Goal: Task Accomplishment & Management: Use online tool/utility

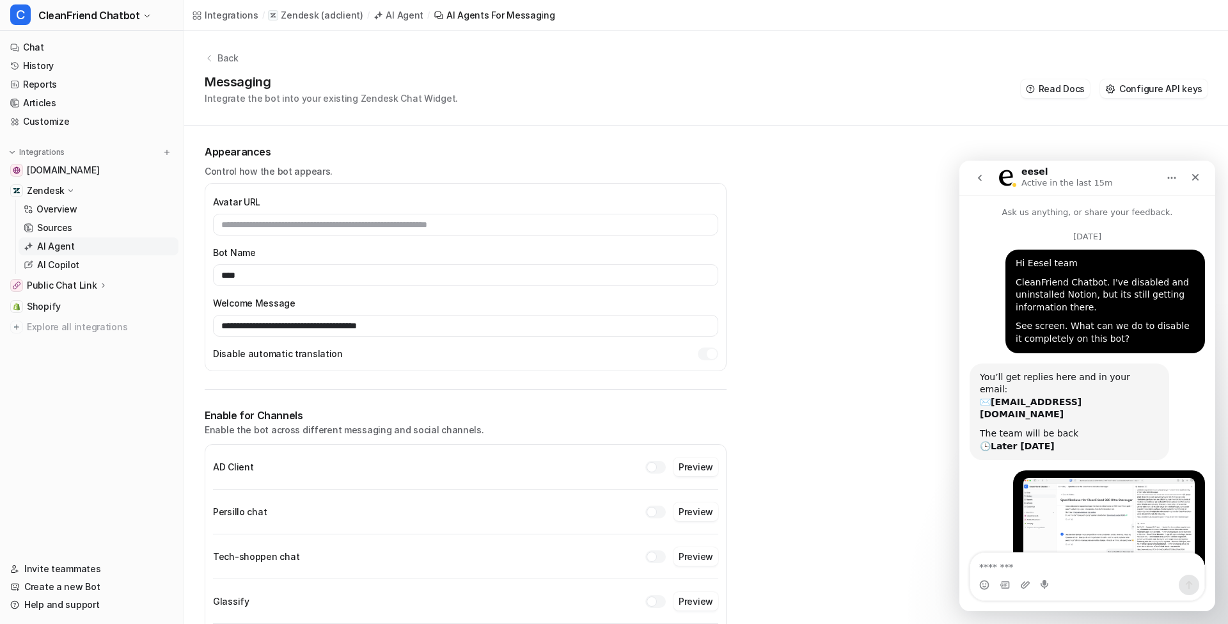
scroll to position [641, 0]
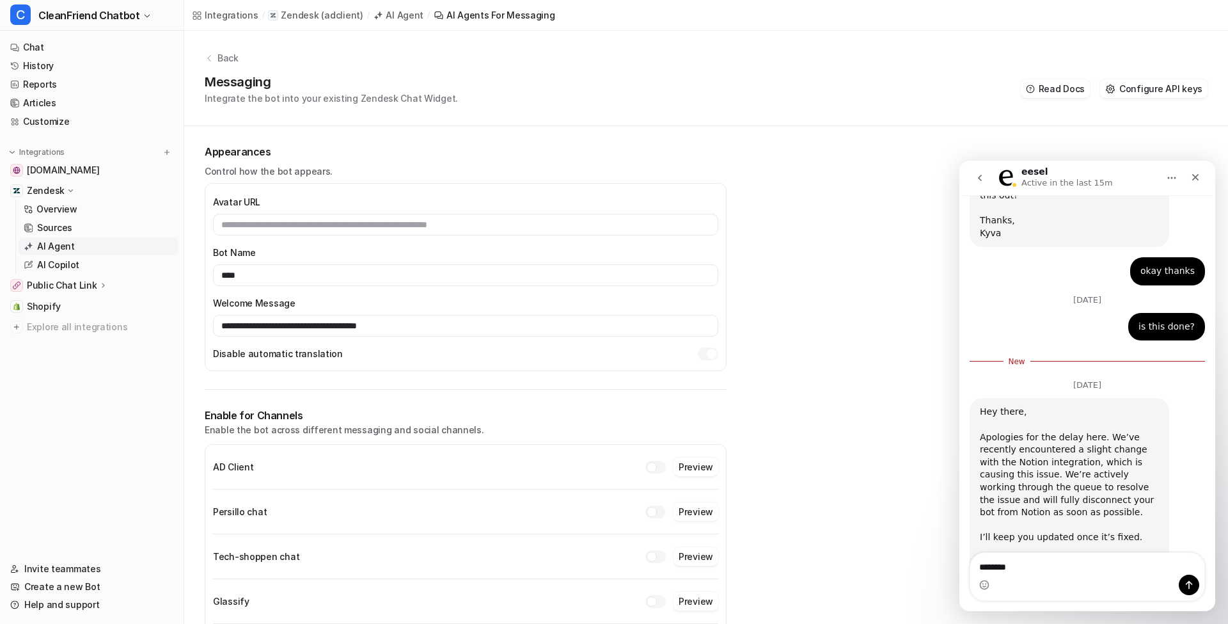
type textarea "*********"
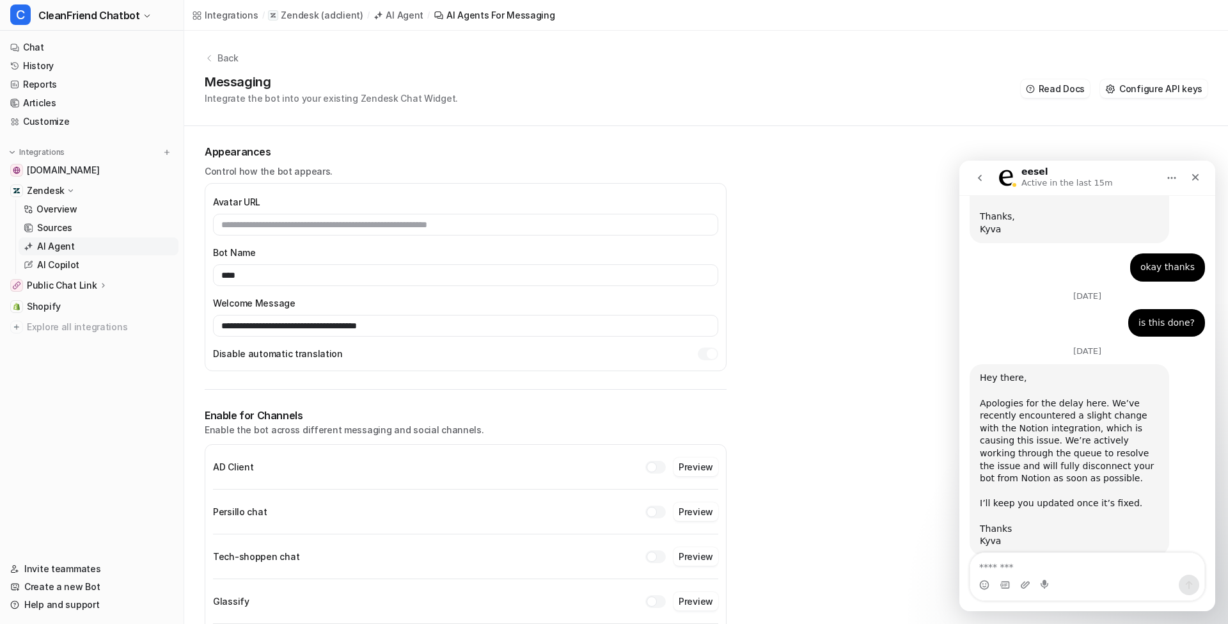
scroll to position [648, 0]
click at [1197, 182] on icon "Close" at bounding box center [1195, 177] width 10 height 10
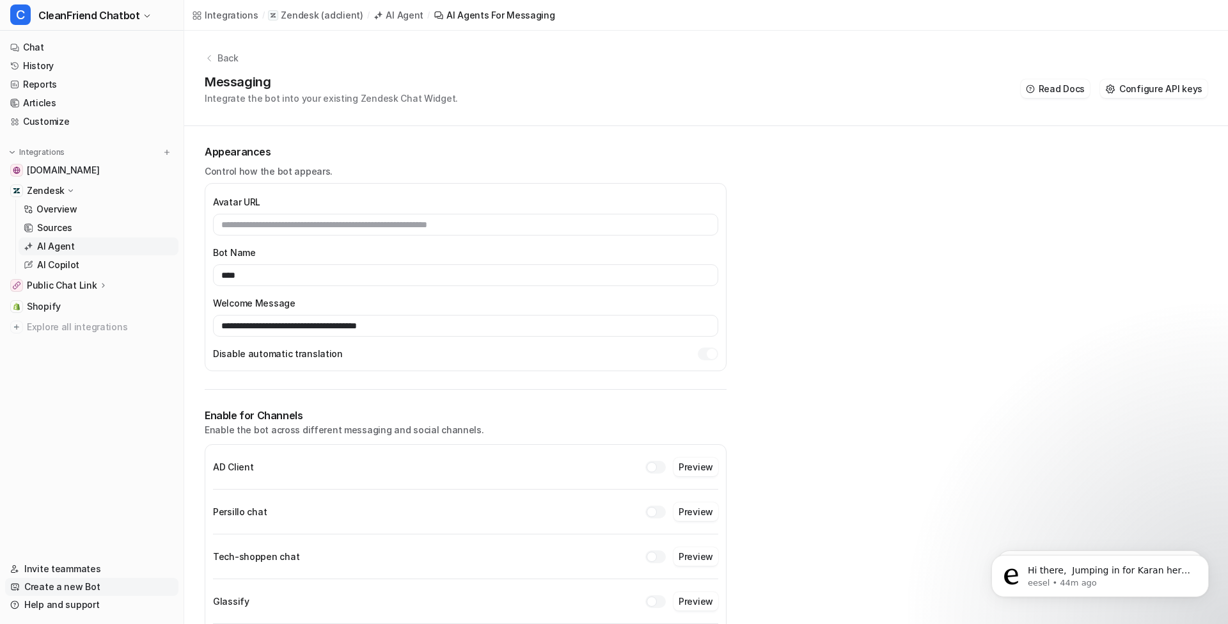
scroll to position [0, 0]
drag, startPoint x: 111, startPoint y: 601, endPoint x: 205, endPoint y: 592, distance: 93.9
click at [111, 601] on link "Help and support" at bounding box center [91, 604] width 173 height 18
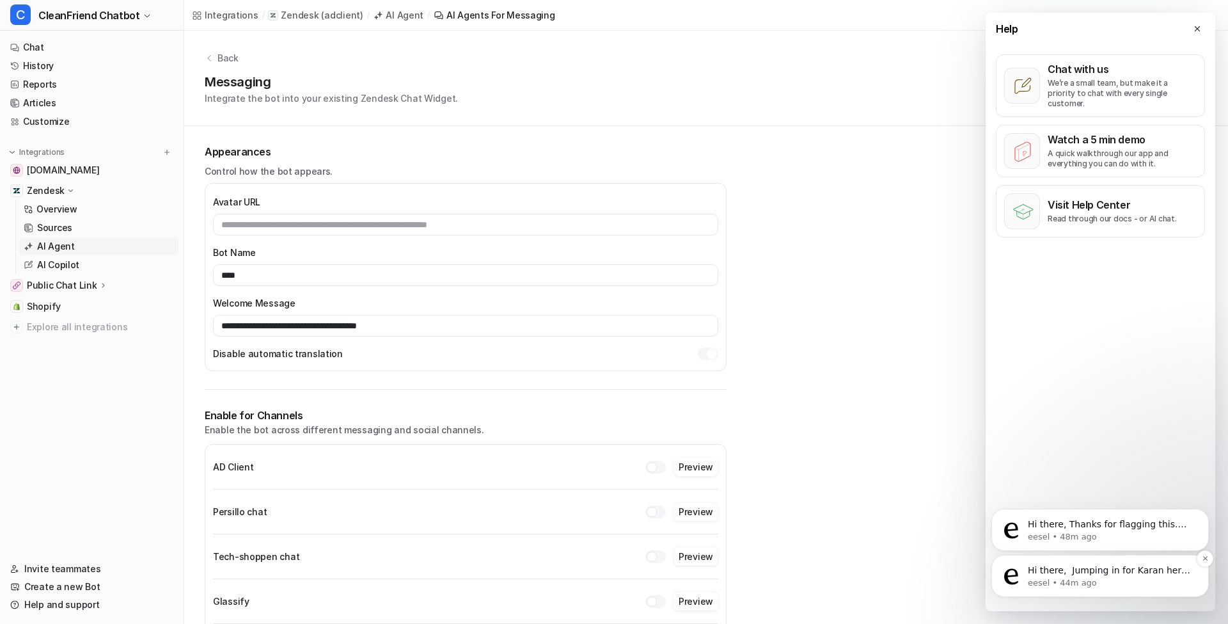
click at [1108, 576] on span "Hi there, ​ Jumping in for Karan here- thanks for your feedback. We’ll take a c…" at bounding box center [1110, 602] width 165 height 74
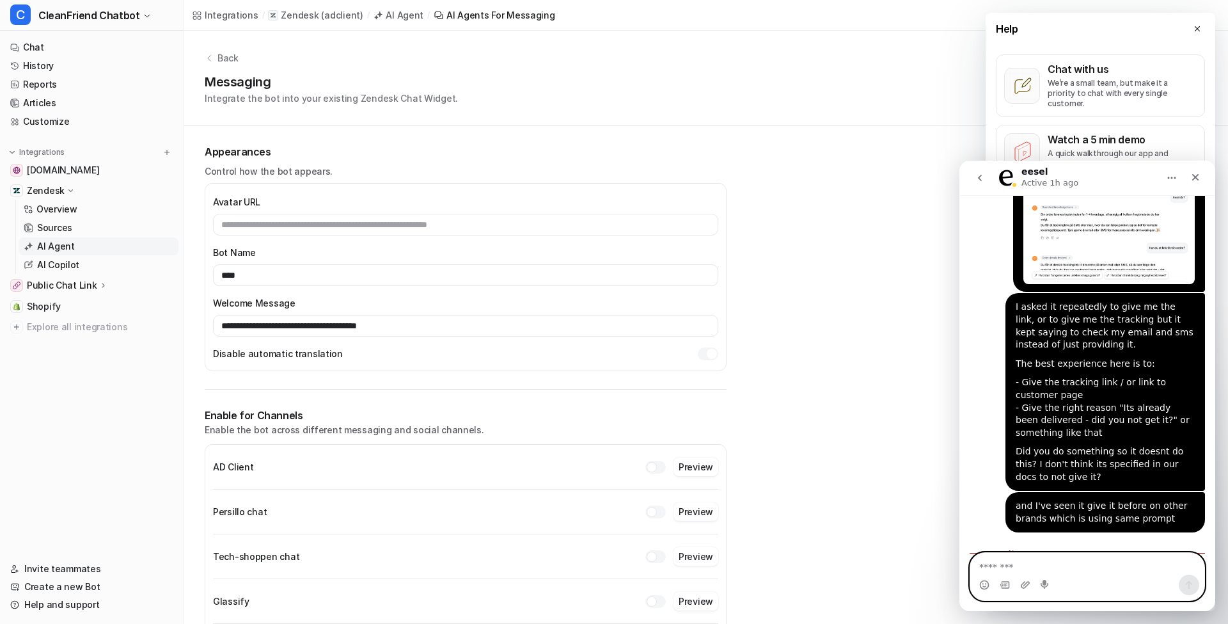
scroll to position [4014, 0]
click at [1067, 562] on textarea "Message…" at bounding box center [1087, 564] width 234 height 22
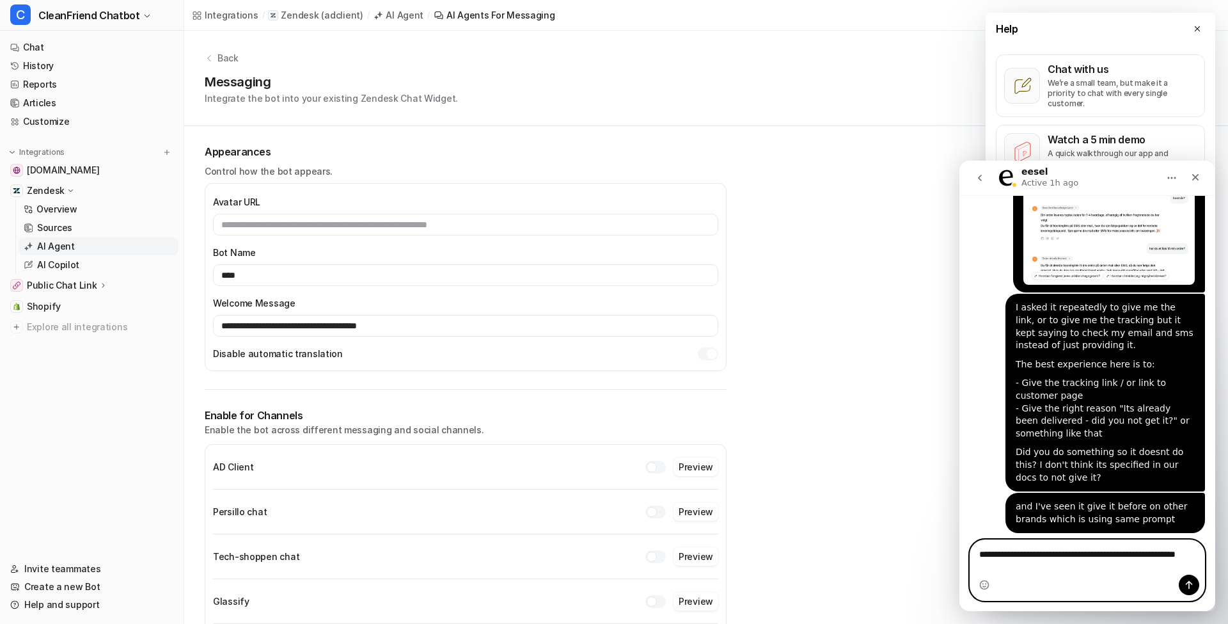
scroll to position [4027, 0]
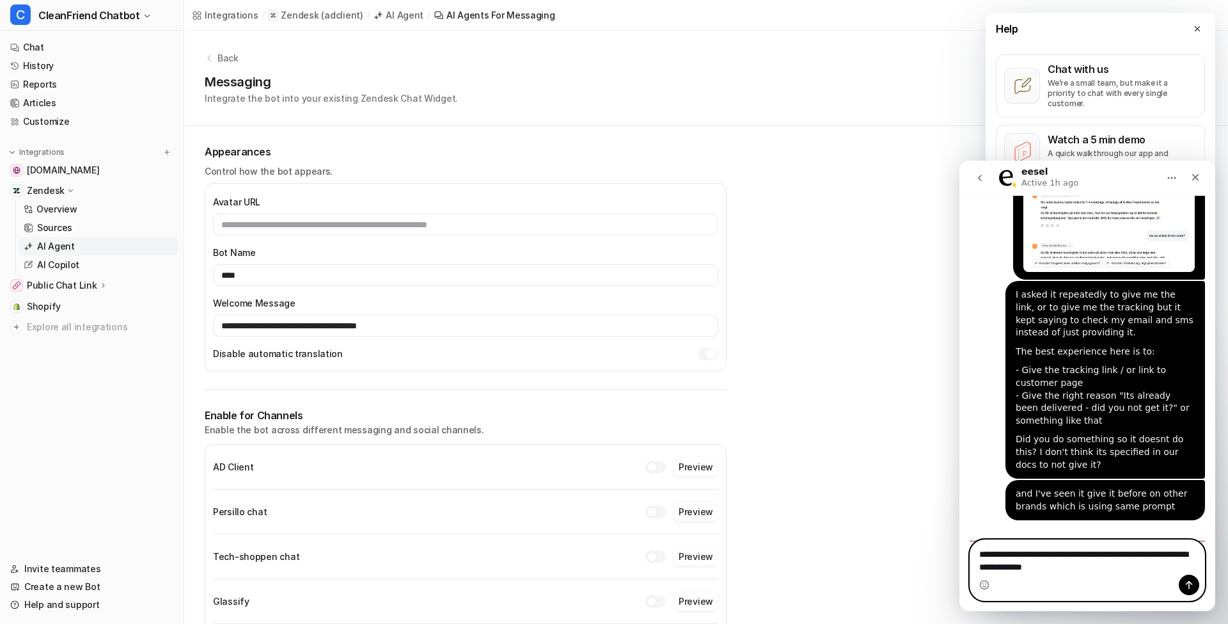
type textarea "**********"
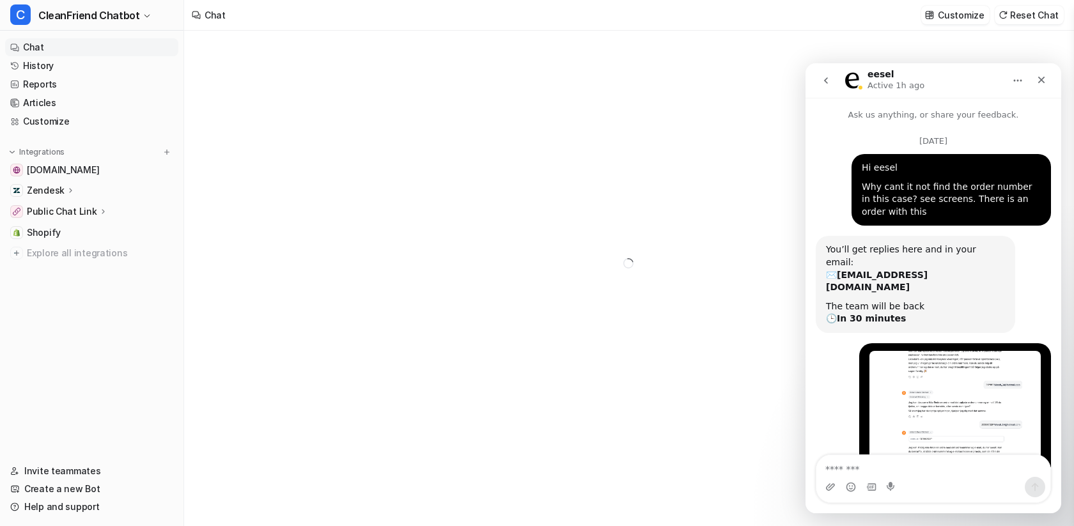
type textarea "**********"
click at [1038, 81] on icon "Close" at bounding box center [1042, 80] width 10 height 10
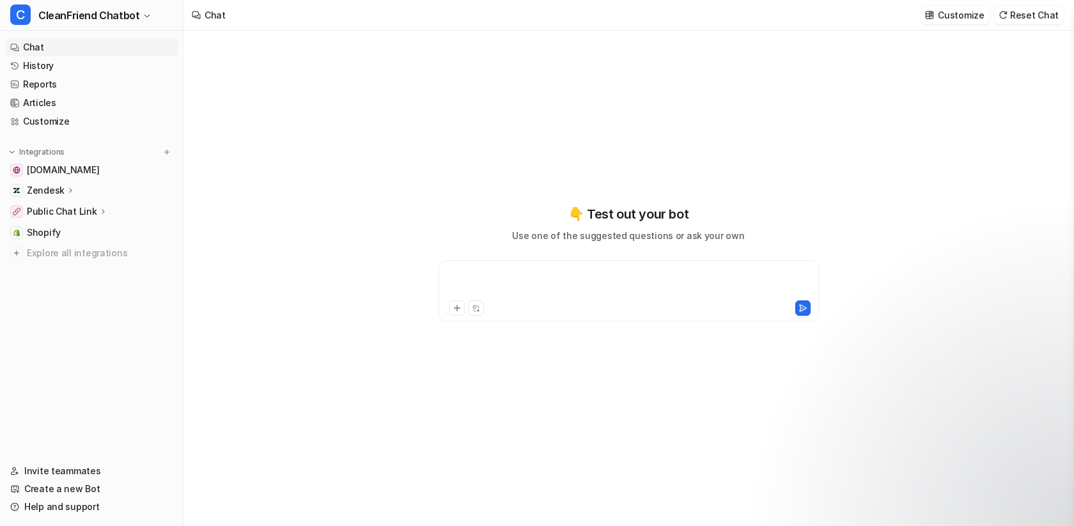
click at [945, 15] on p "Customize" at bounding box center [961, 14] width 46 height 13
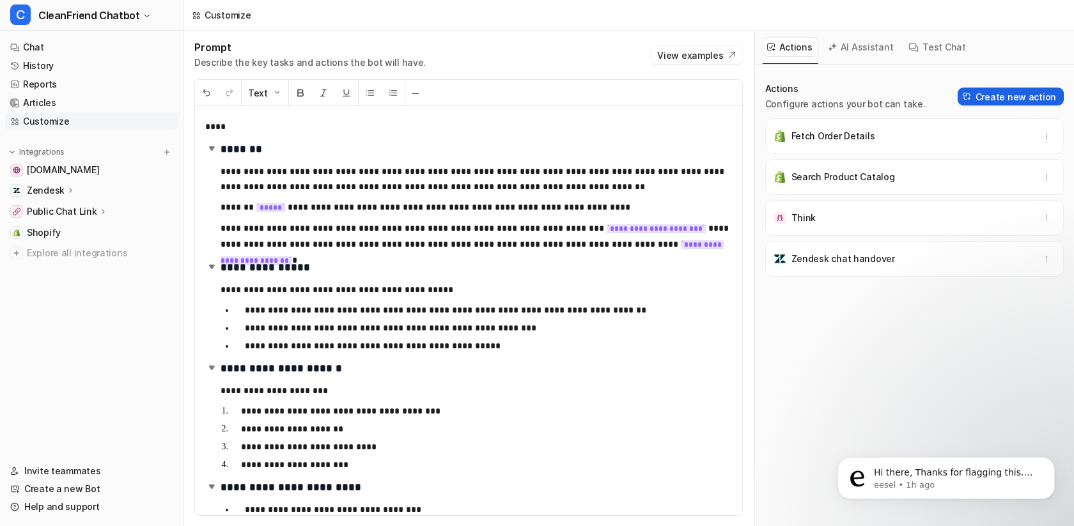
click at [1000, 96] on button "Create new action" at bounding box center [1011, 97] width 106 height 18
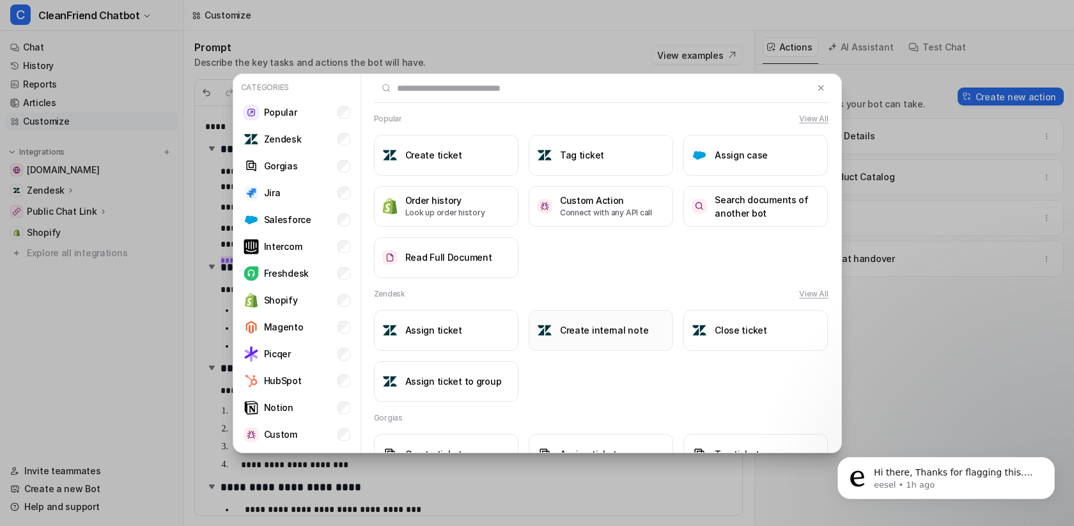
click at [574, 332] on h3 "Create internal note" at bounding box center [604, 330] width 88 height 13
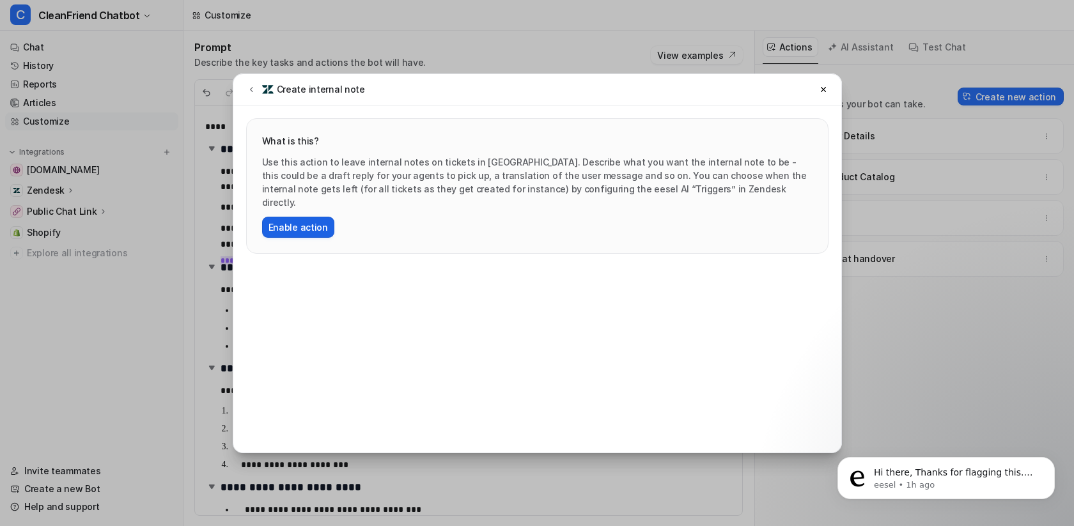
click at [269, 217] on button "Enable action" at bounding box center [298, 227] width 72 height 21
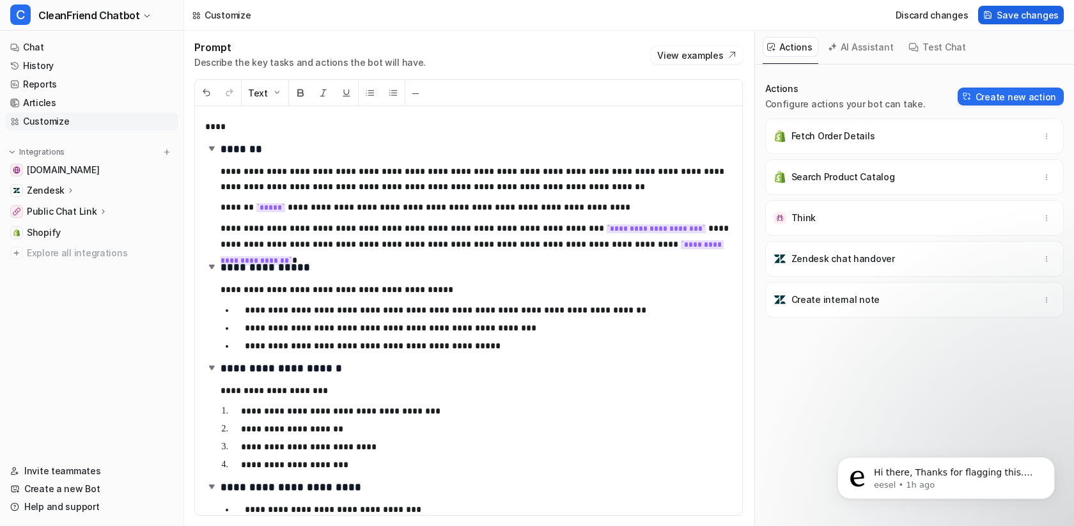
click at [988, 17] on icon at bounding box center [989, 15] width 10 height 10
click at [854, 55] on button "AI Assistant" at bounding box center [862, 47] width 76 height 20
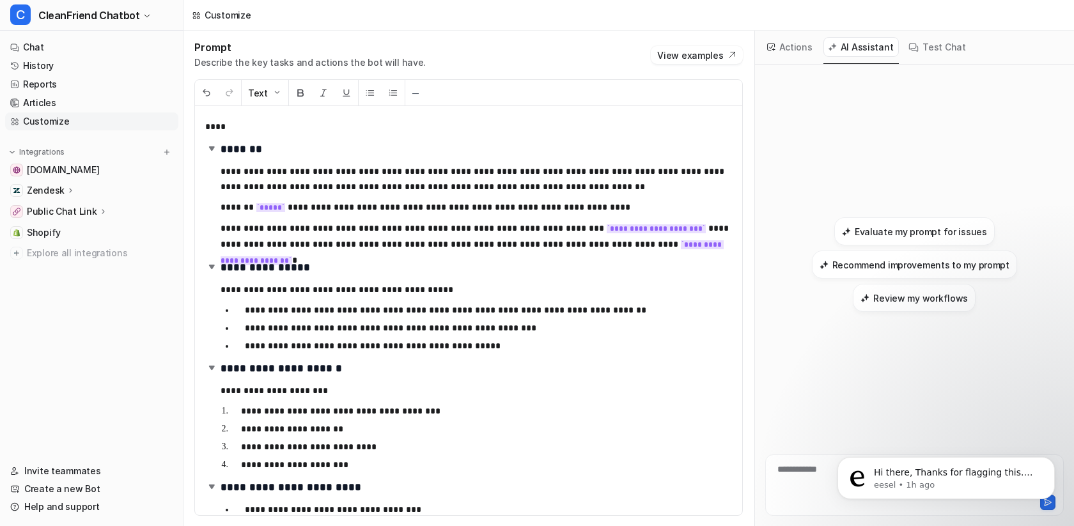
click at [952, 51] on button "Test Chat" at bounding box center [937, 47] width 67 height 20
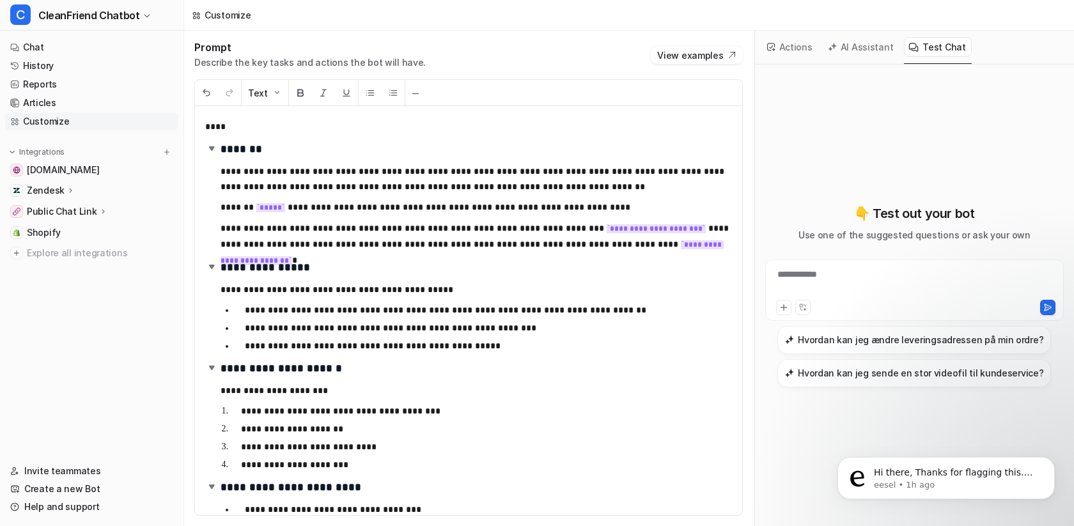
click at [792, 47] on button "Actions" at bounding box center [791, 47] width 56 height 20
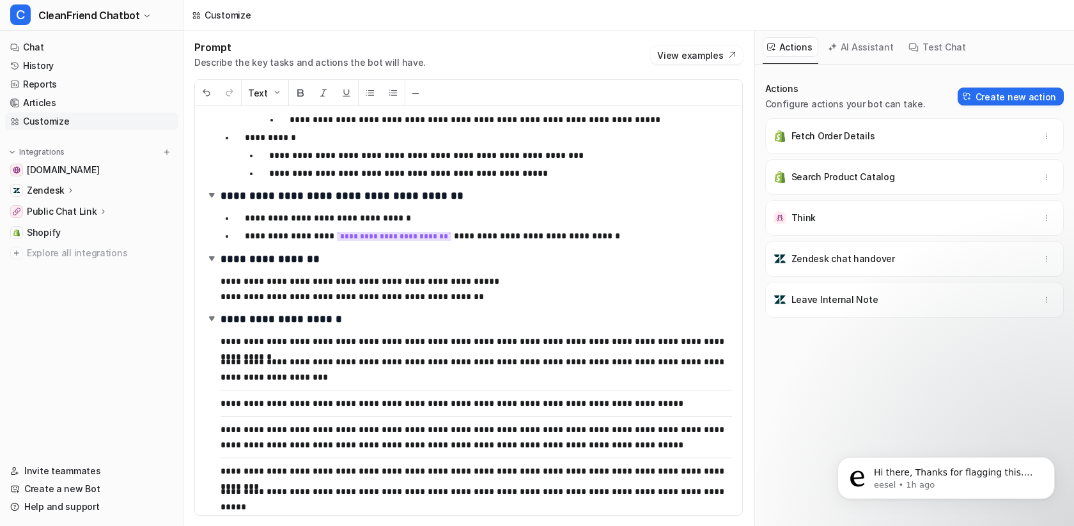
scroll to position [1436, 0]
click at [945, 476] on span "Hi there, Thanks for flagging this. Does it still appear when you download the …" at bounding box center [955, 511] width 163 height 86
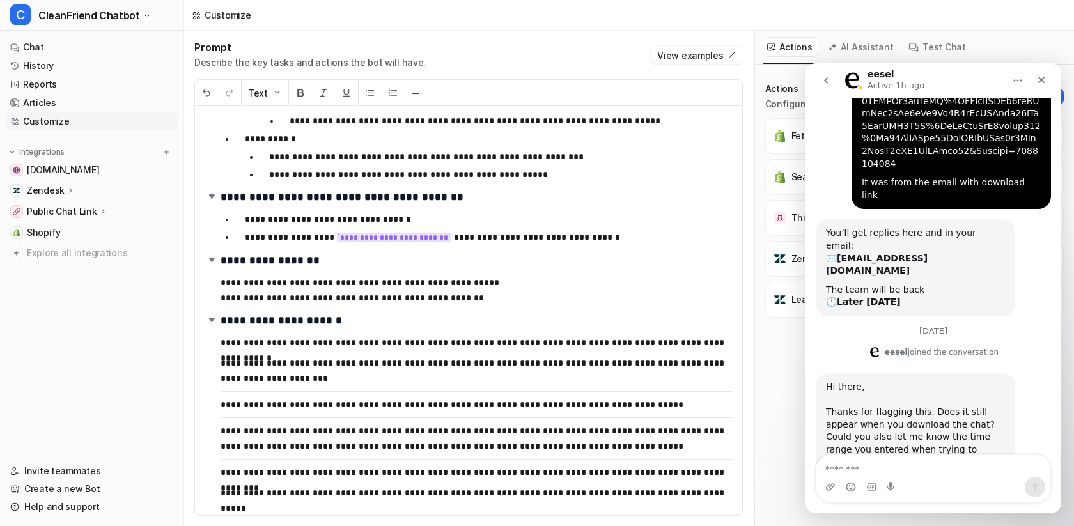
scroll to position [696, 0]
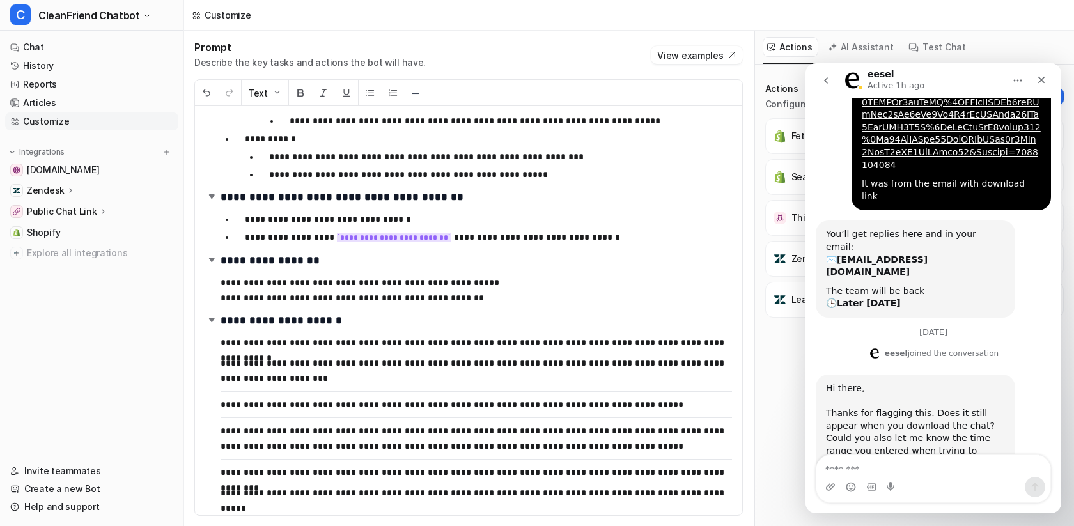
click at [63, 191] on div "Zendesk" at bounding box center [51, 190] width 49 height 13
click at [80, 208] on link "Overview" at bounding box center [99, 209] width 160 height 18
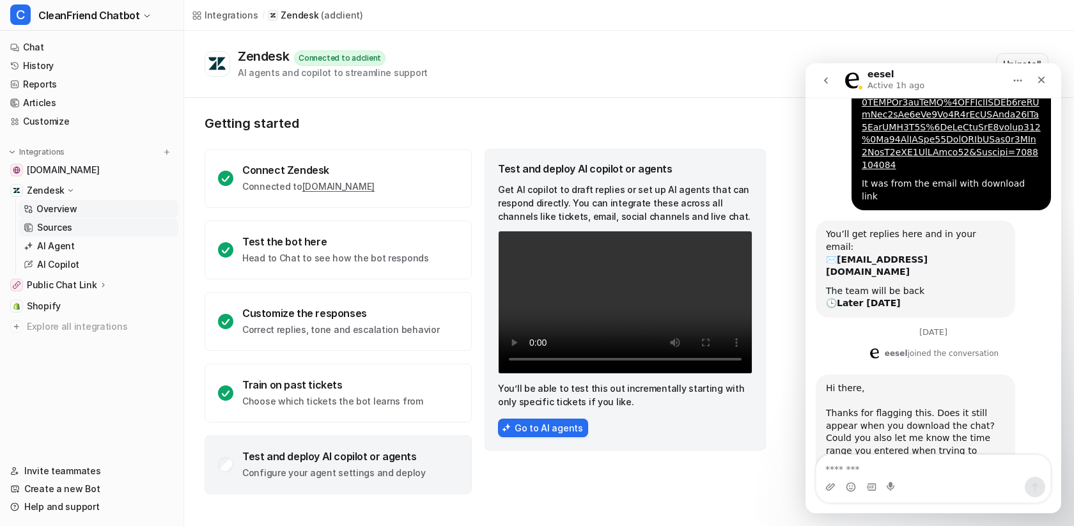
click at [97, 219] on link "Sources" at bounding box center [99, 228] width 160 height 18
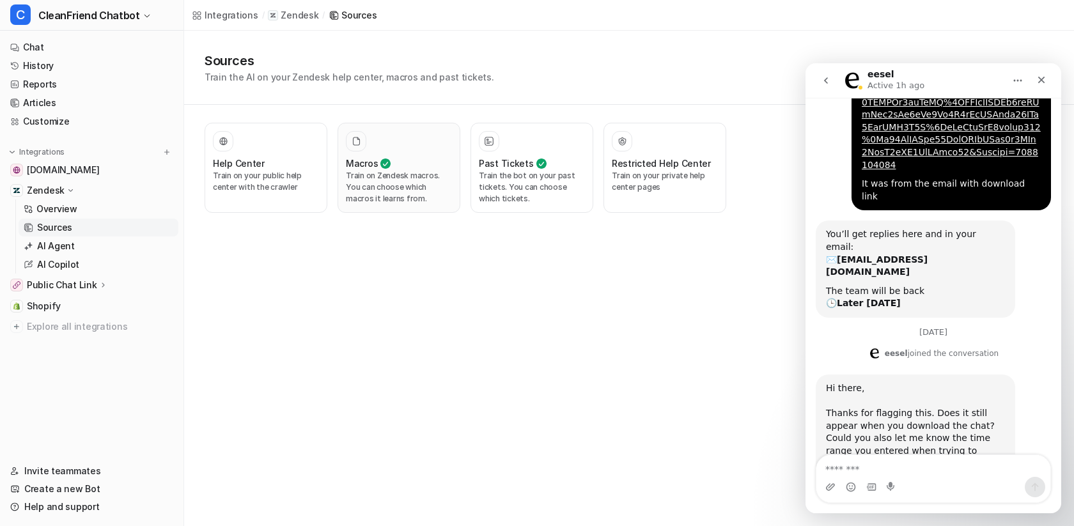
click at [363, 190] on p "Train on Zendesk macros. You can choose which macros it learns from." at bounding box center [399, 187] width 106 height 35
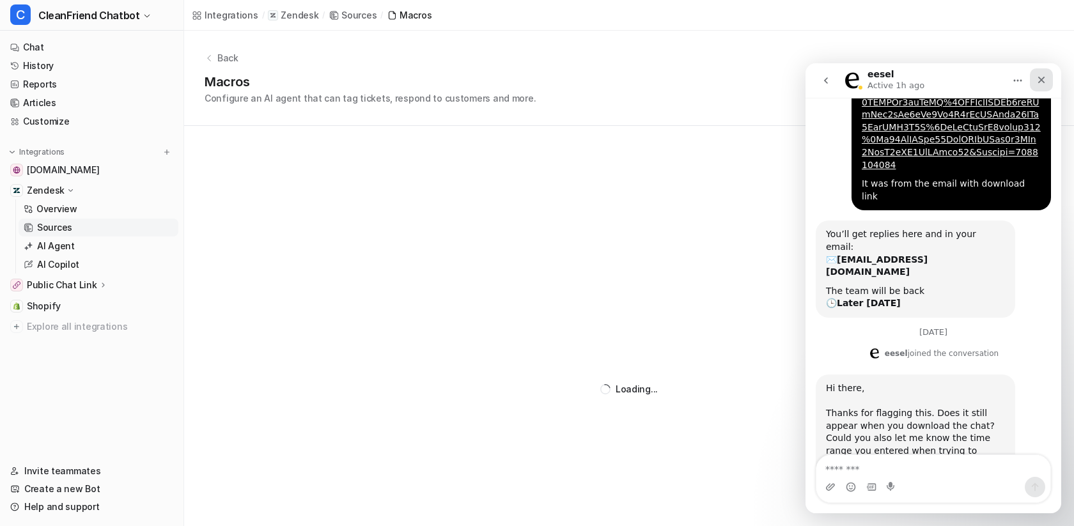
click at [1045, 74] on div "Close" at bounding box center [1041, 79] width 23 height 23
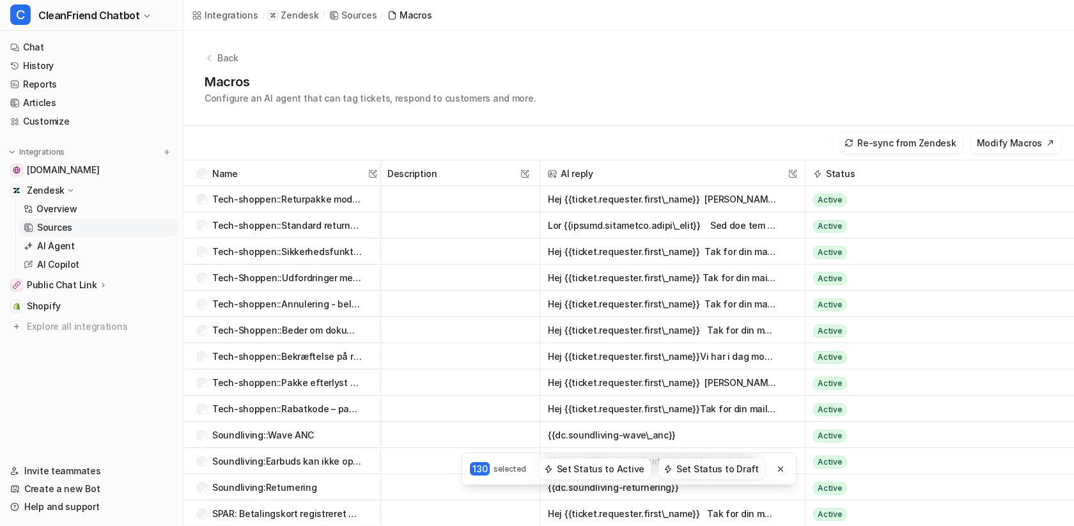
click at [693, 471] on button "Set Status to Draft" at bounding box center [712, 469] width 107 height 21
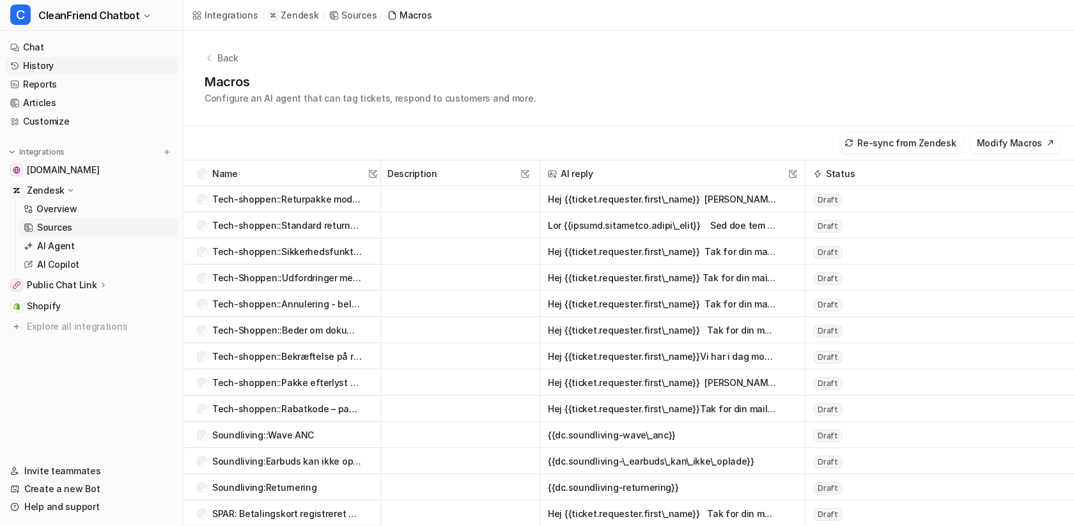
click at [71, 67] on link "History" at bounding box center [91, 66] width 173 height 18
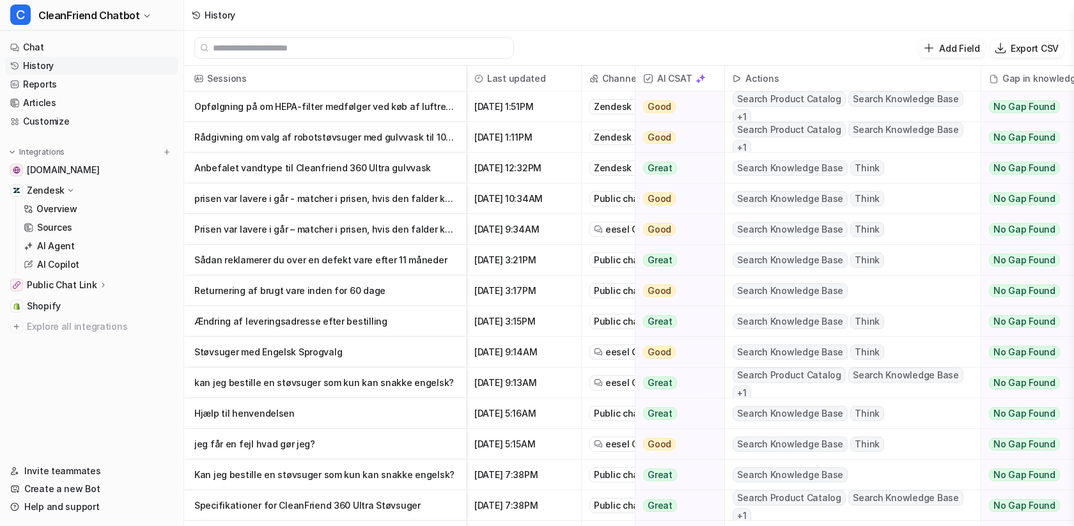
click at [347, 141] on p "Rådgivning om valg af robotstøvsuger med gulvvask til 100 kvm hjem" at bounding box center [325, 137] width 262 height 31
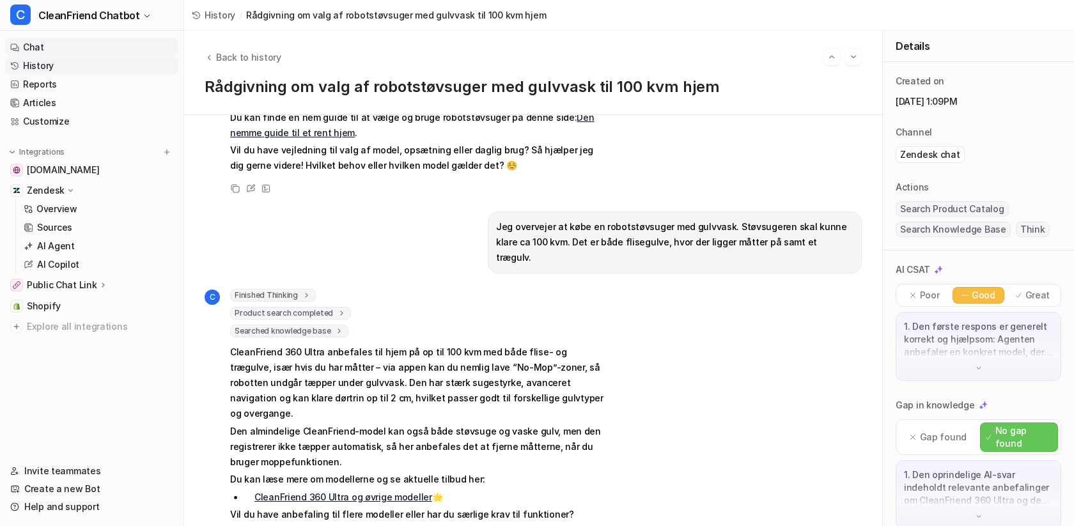
click at [67, 46] on link "Chat" at bounding box center [91, 47] width 173 height 18
